Goal: Communication & Community: Answer question/provide support

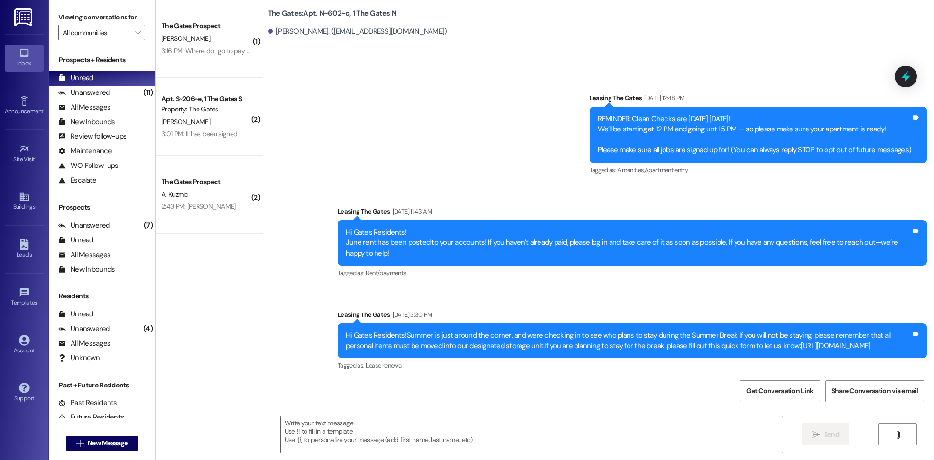
scroll to position [2804, 0]
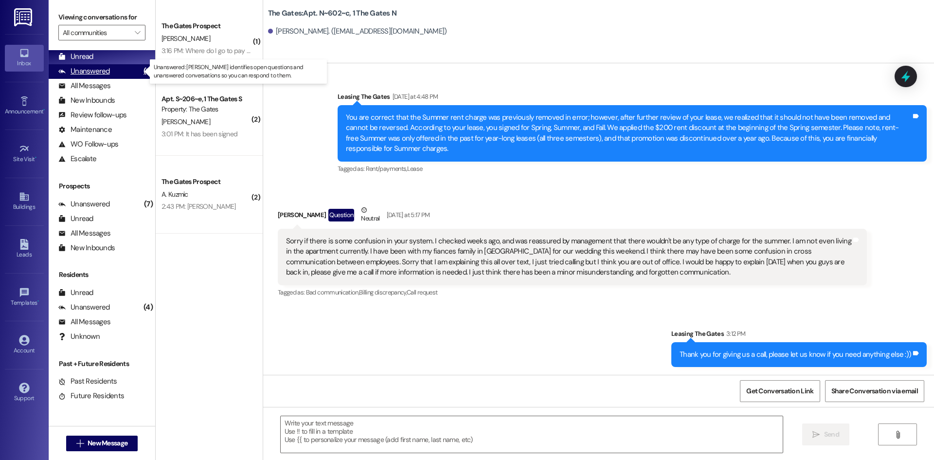
click at [107, 66] on div "Unanswered (11)" at bounding box center [102, 71] width 107 height 15
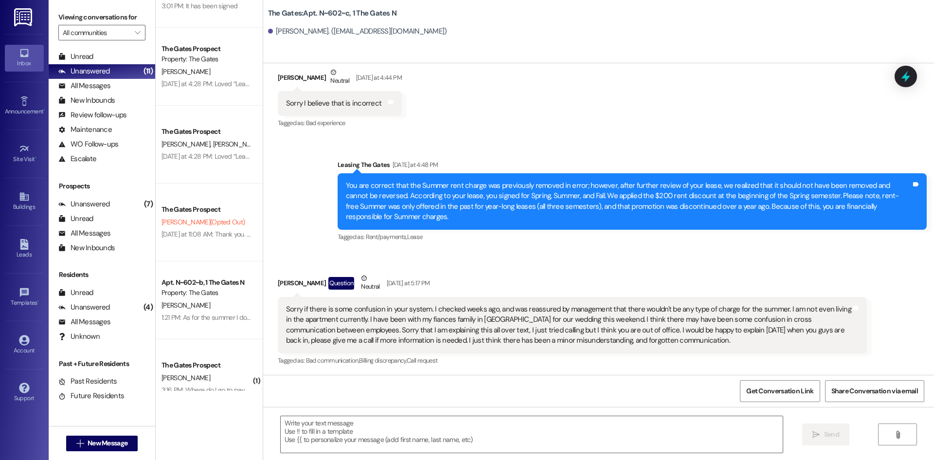
scroll to position [154, 0]
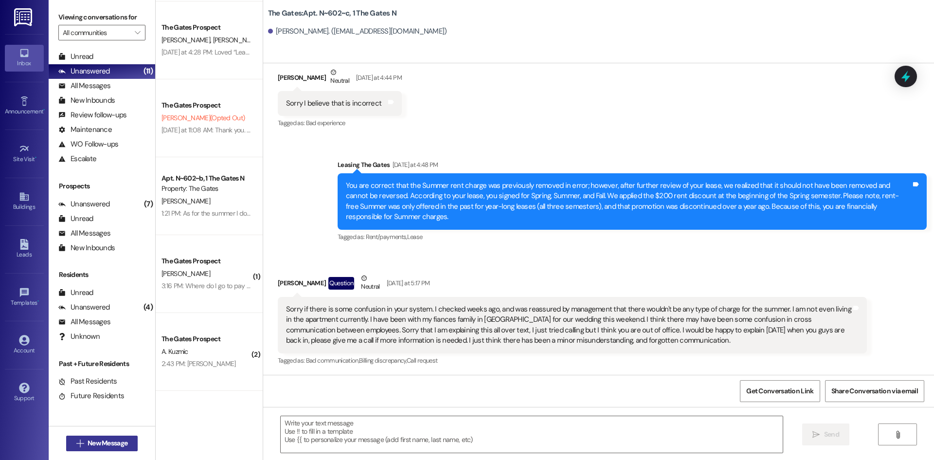
click at [90, 446] on span "New Message" at bounding box center [108, 443] width 40 height 10
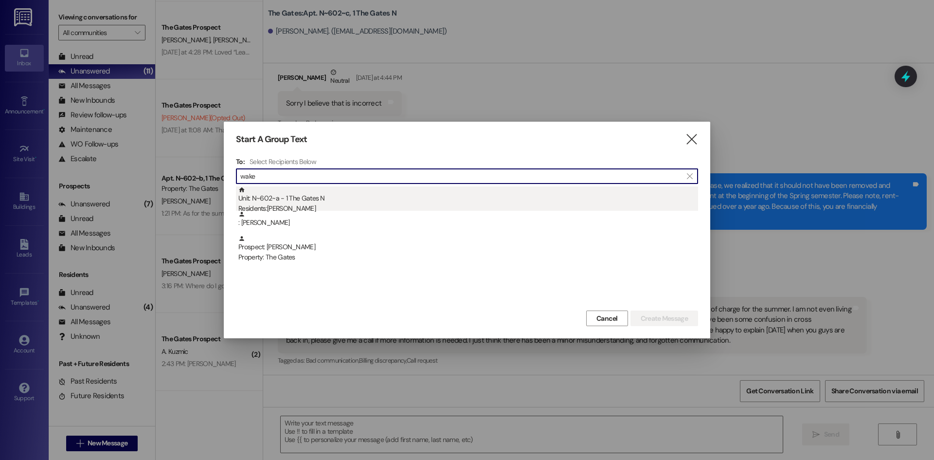
type input "wake"
click at [339, 204] on div "Residents: [PERSON_NAME]" at bounding box center [468, 208] width 460 height 10
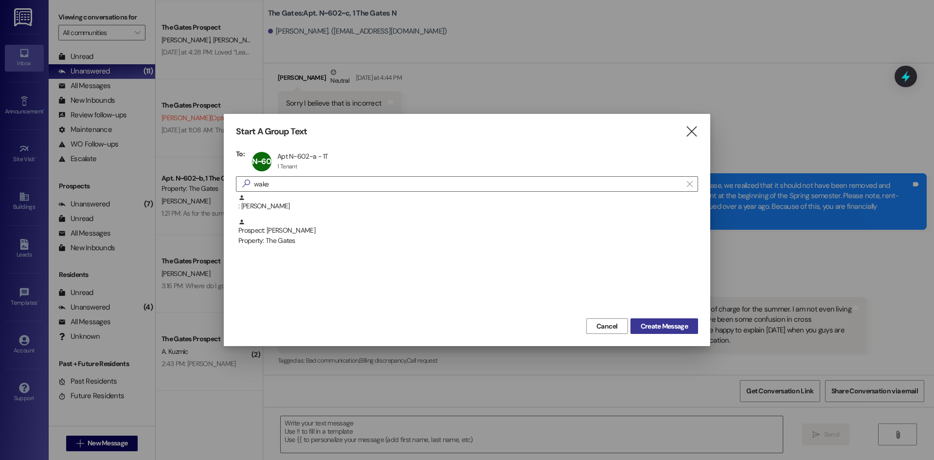
click at [674, 327] on span "Create Message" at bounding box center [664, 326] width 47 height 10
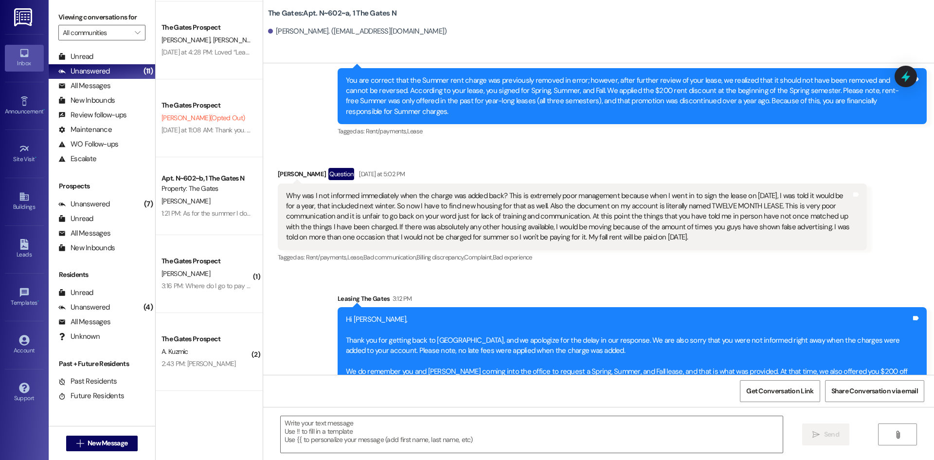
scroll to position [16520, 0]
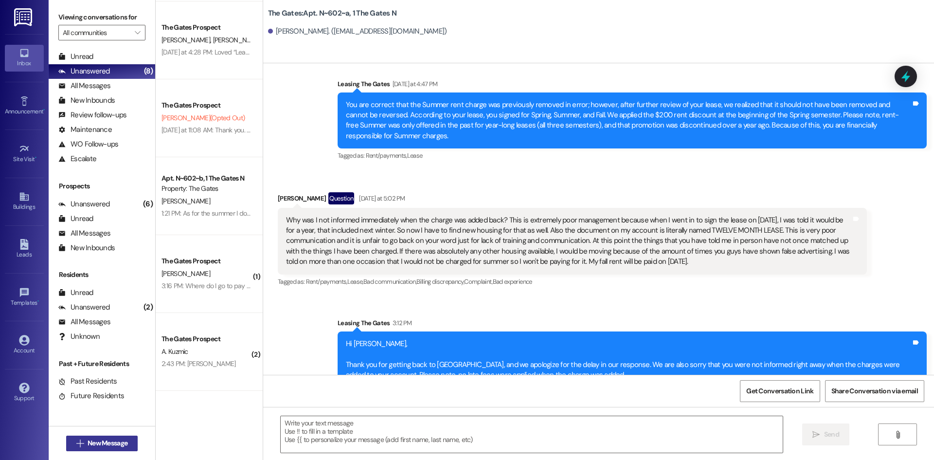
click at [98, 437] on button " New Message" at bounding box center [102, 443] width 72 height 16
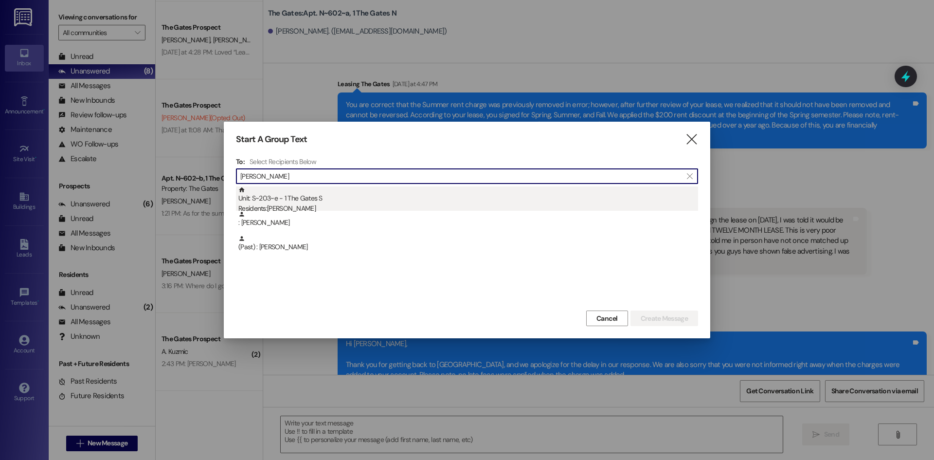
type input "[PERSON_NAME]"
click at [329, 193] on div "Unit: S~203~e - 1 The Gates S Residents: [PERSON_NAME]" at bounding box center [468, 200] width 460 height 28
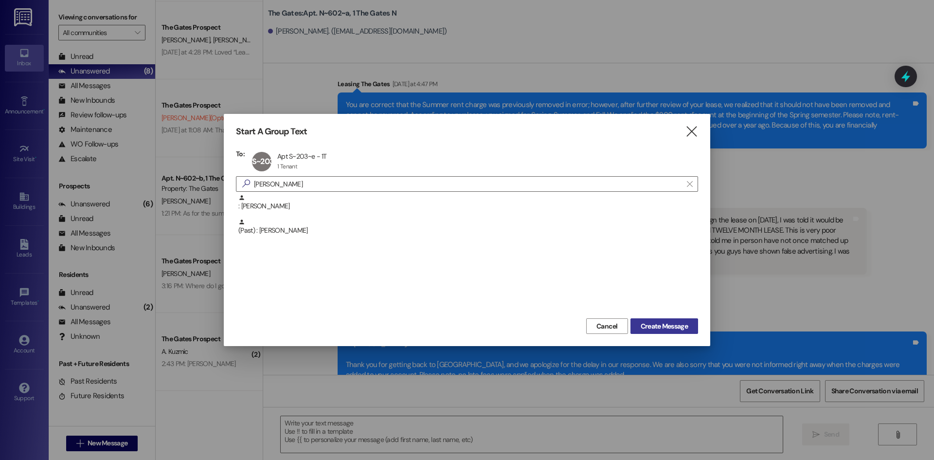
click at [661, 326] on span "Create Message" at bounding box center [664, 326] width 47 height 10
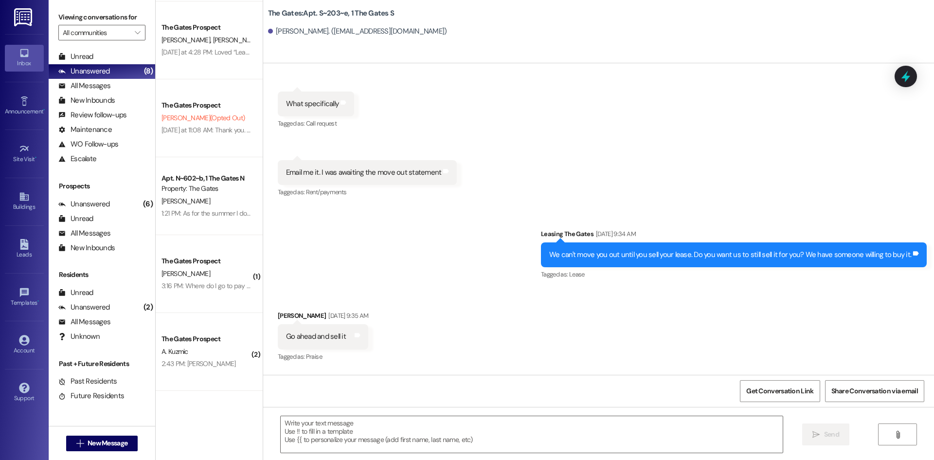
scroll to position [49352, 0]
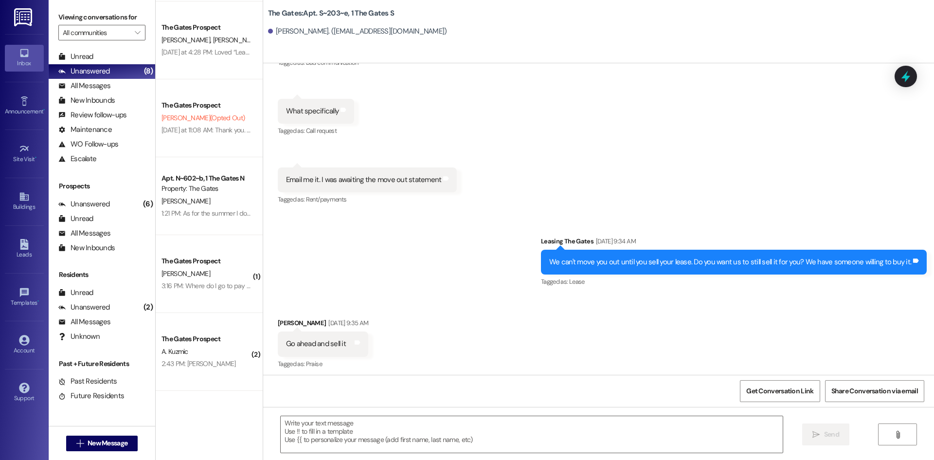
drag, startPoint x: 131, startPoint y: 437, endPoint x: 144, endPoint y: 437, distance: 12.7
click at [144, 437] on div " New Message" at bounding box center [102, 443] width 107 height 34
click at [92, 437] on button " New Message" at bounding box center [102, 443] width 72 height 16
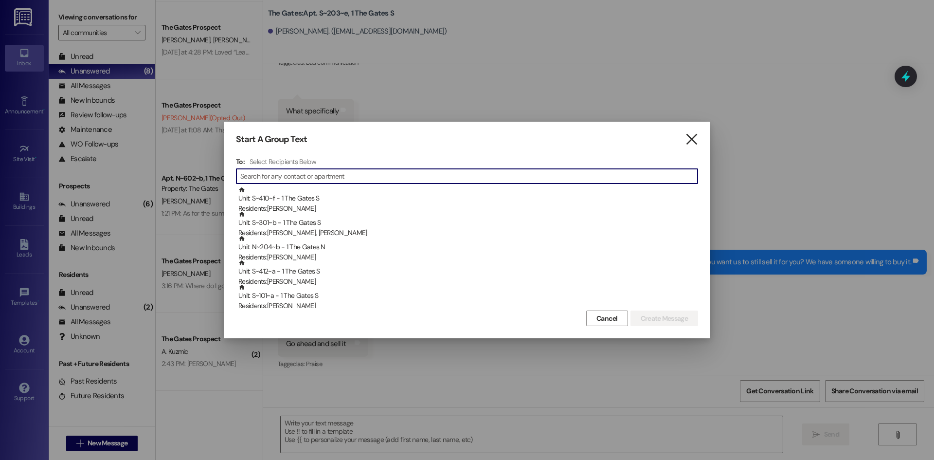
click at [694, 136] on icon "" at bounding box center [691, 139] width 13 height 10
